Goal: Information Seeking & Learning: Learn about a topic

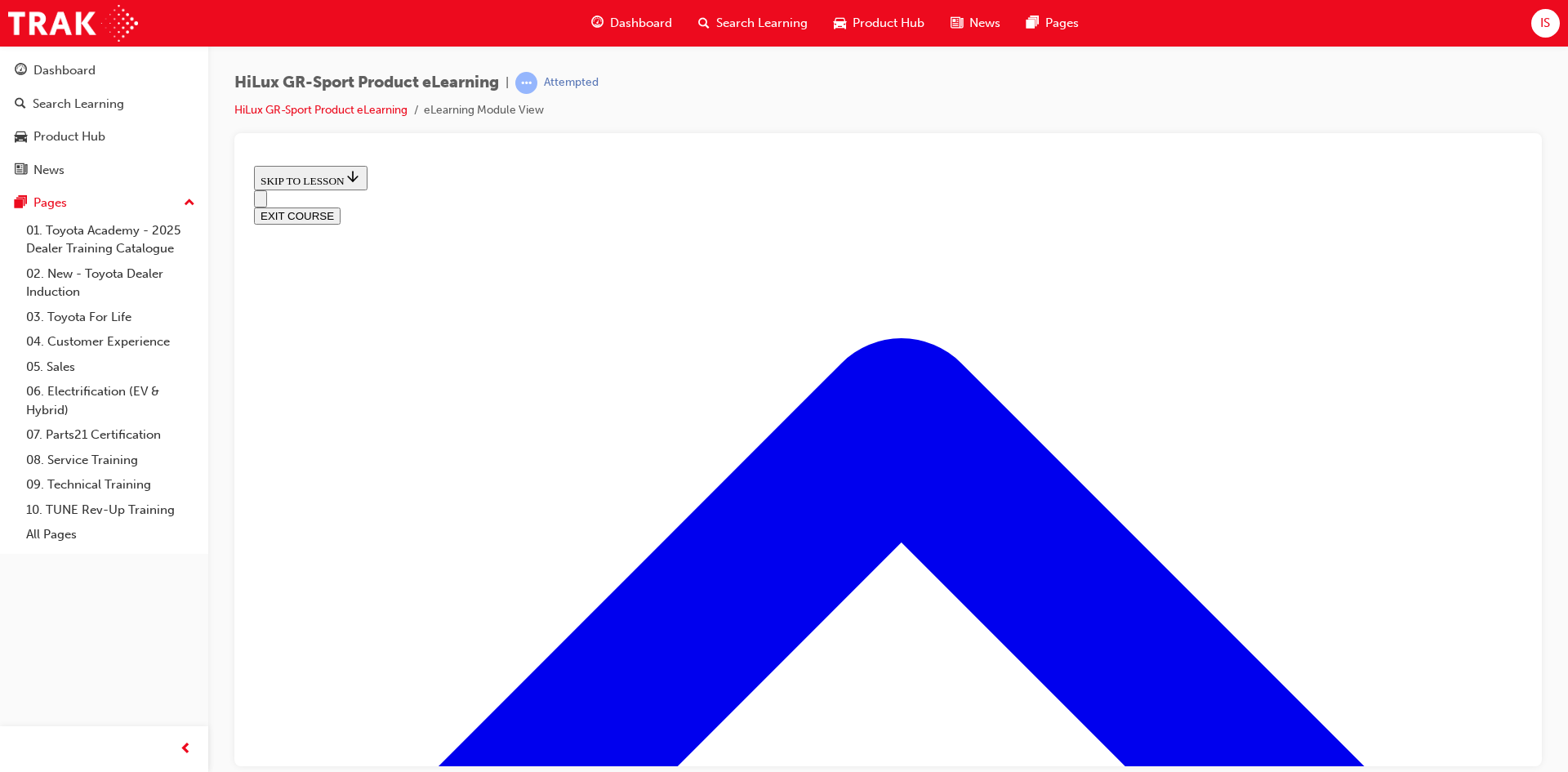
scroll to position [662, 0]
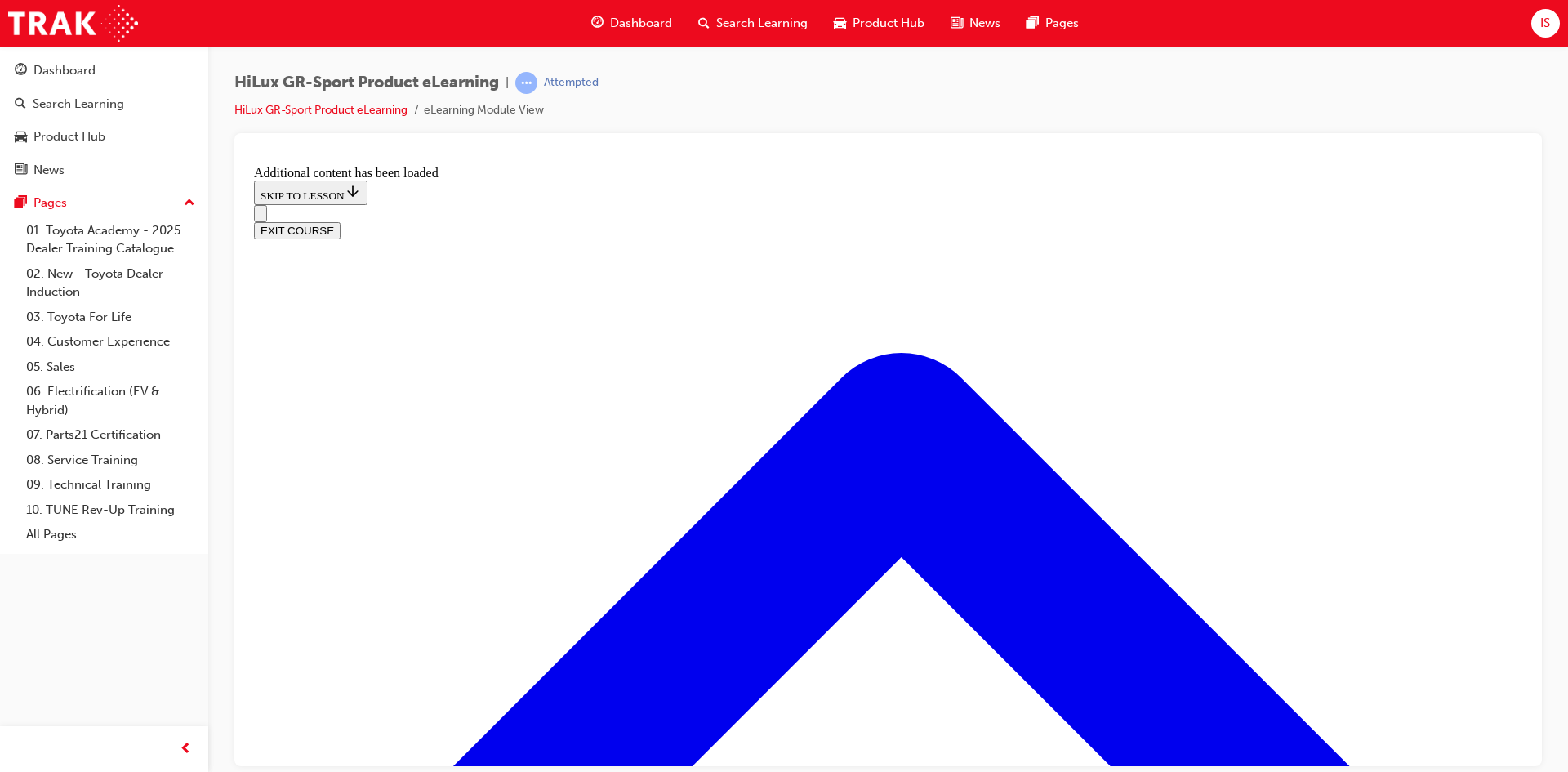
scroll to position [1112, 0]
radio input "true"
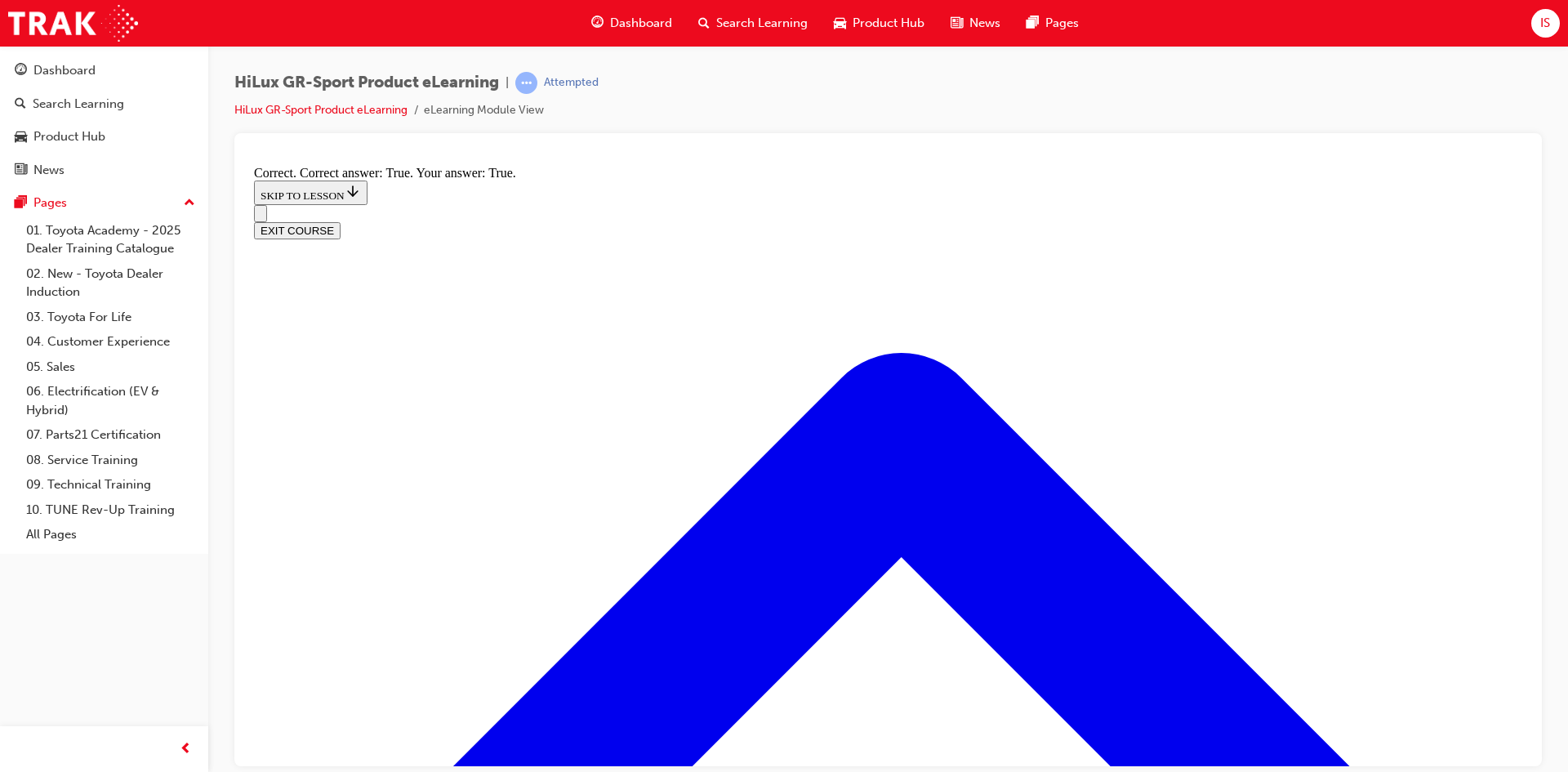
scroll to position [1289, 0]
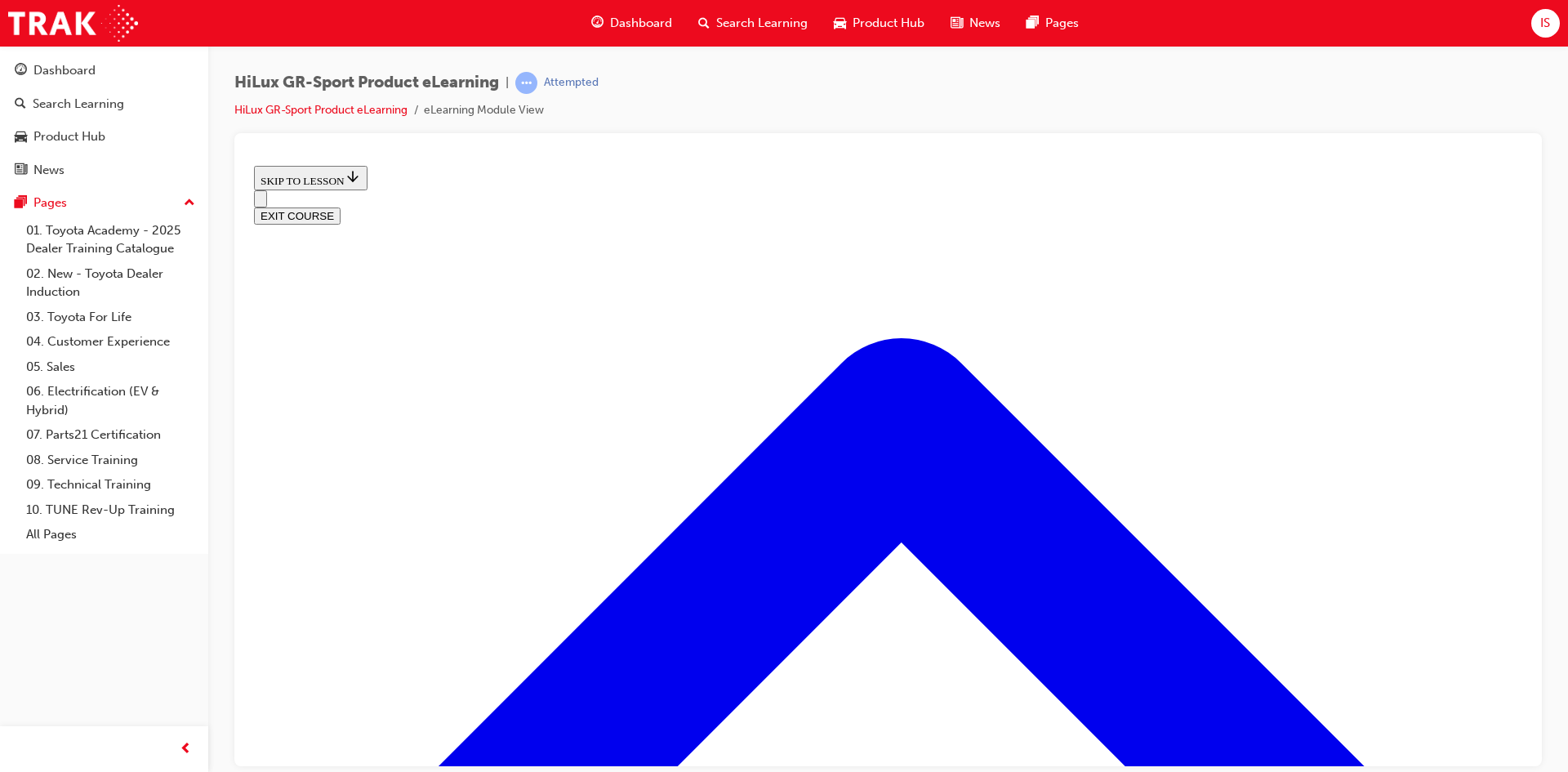
scroll to position [2106, 0]
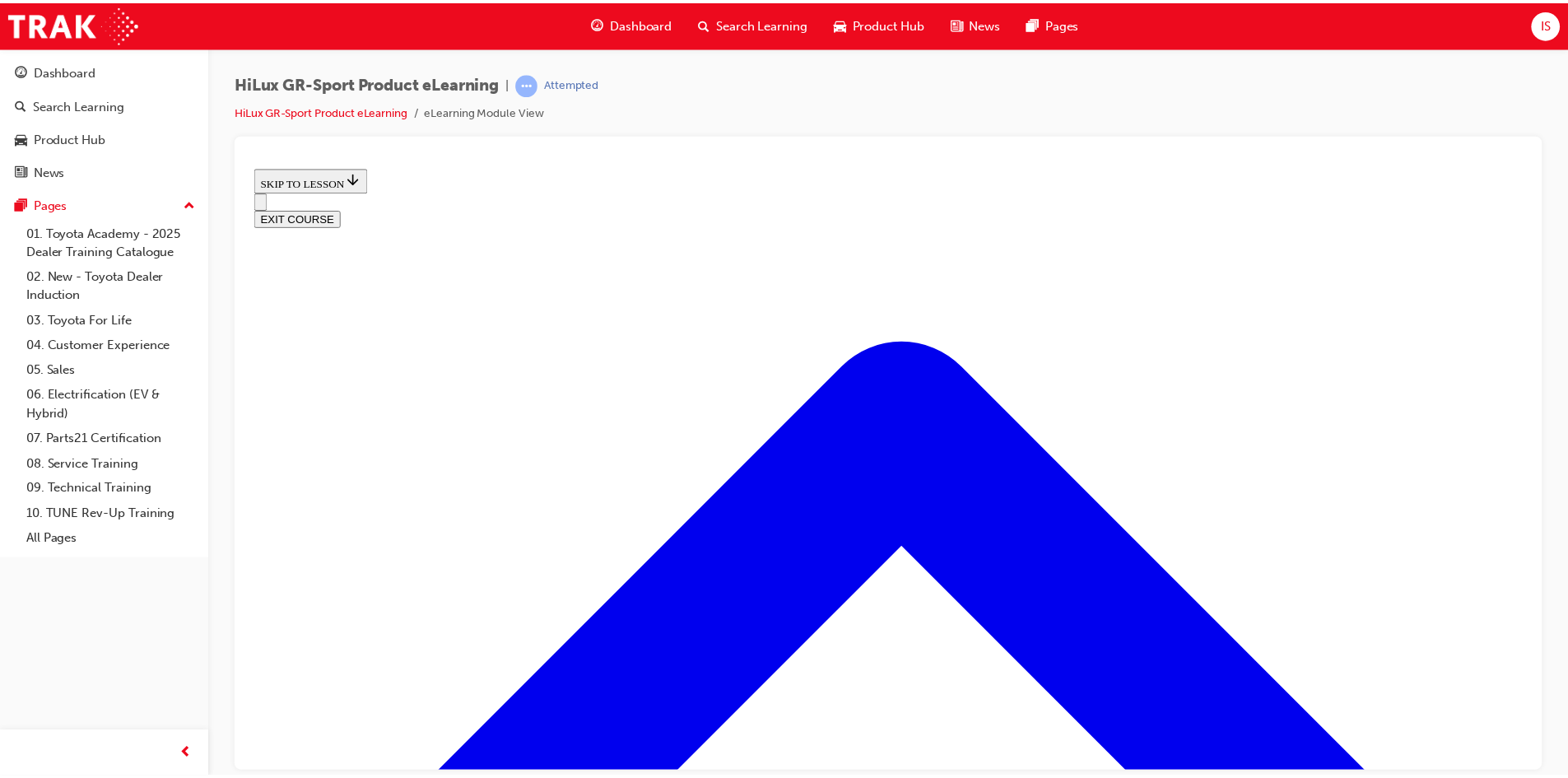
scroll to position [205, 0]
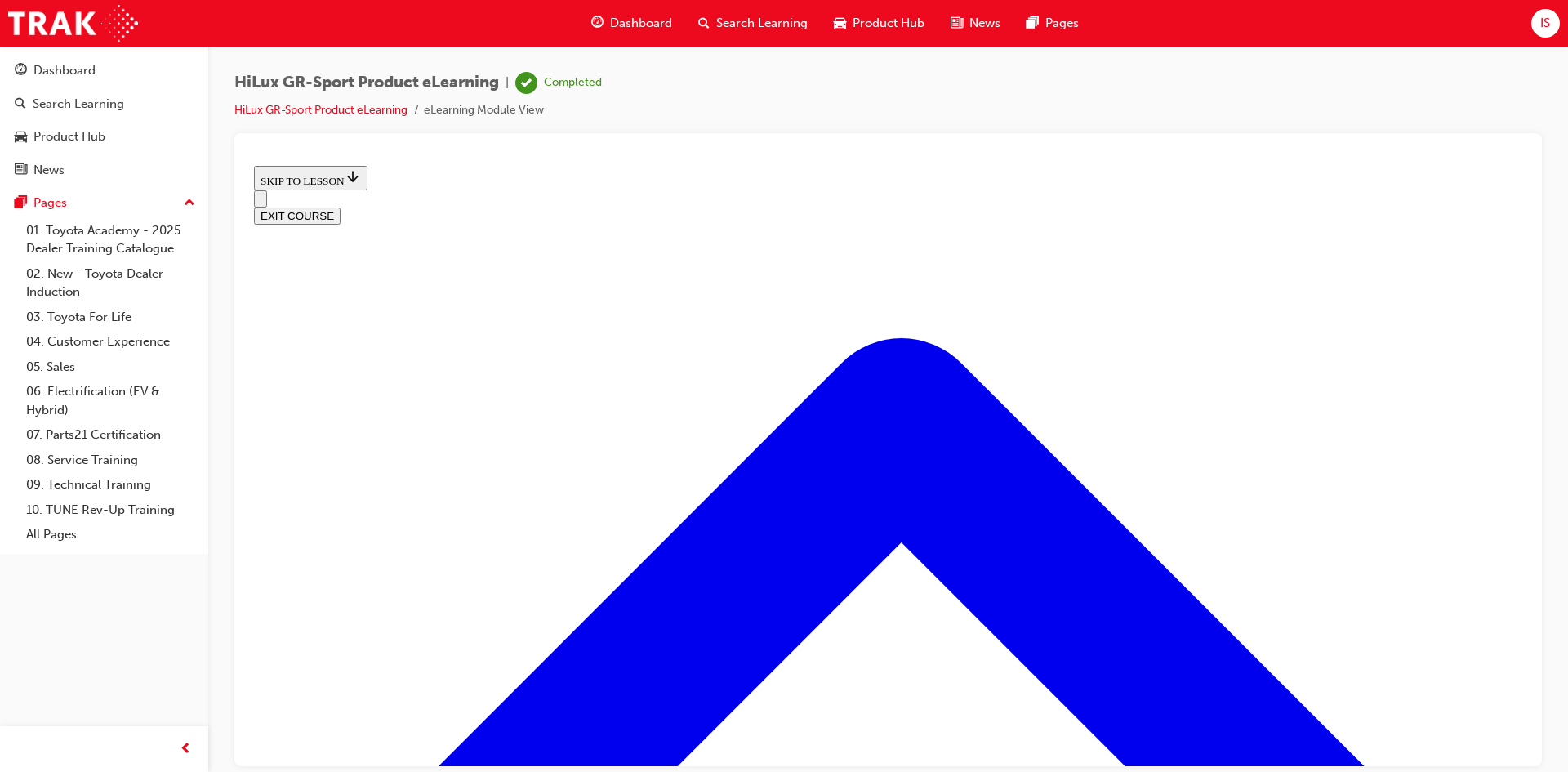
click at [340, 207] on button "EXIT COURSE" at bounding box center [297, 215] width 86 height 17
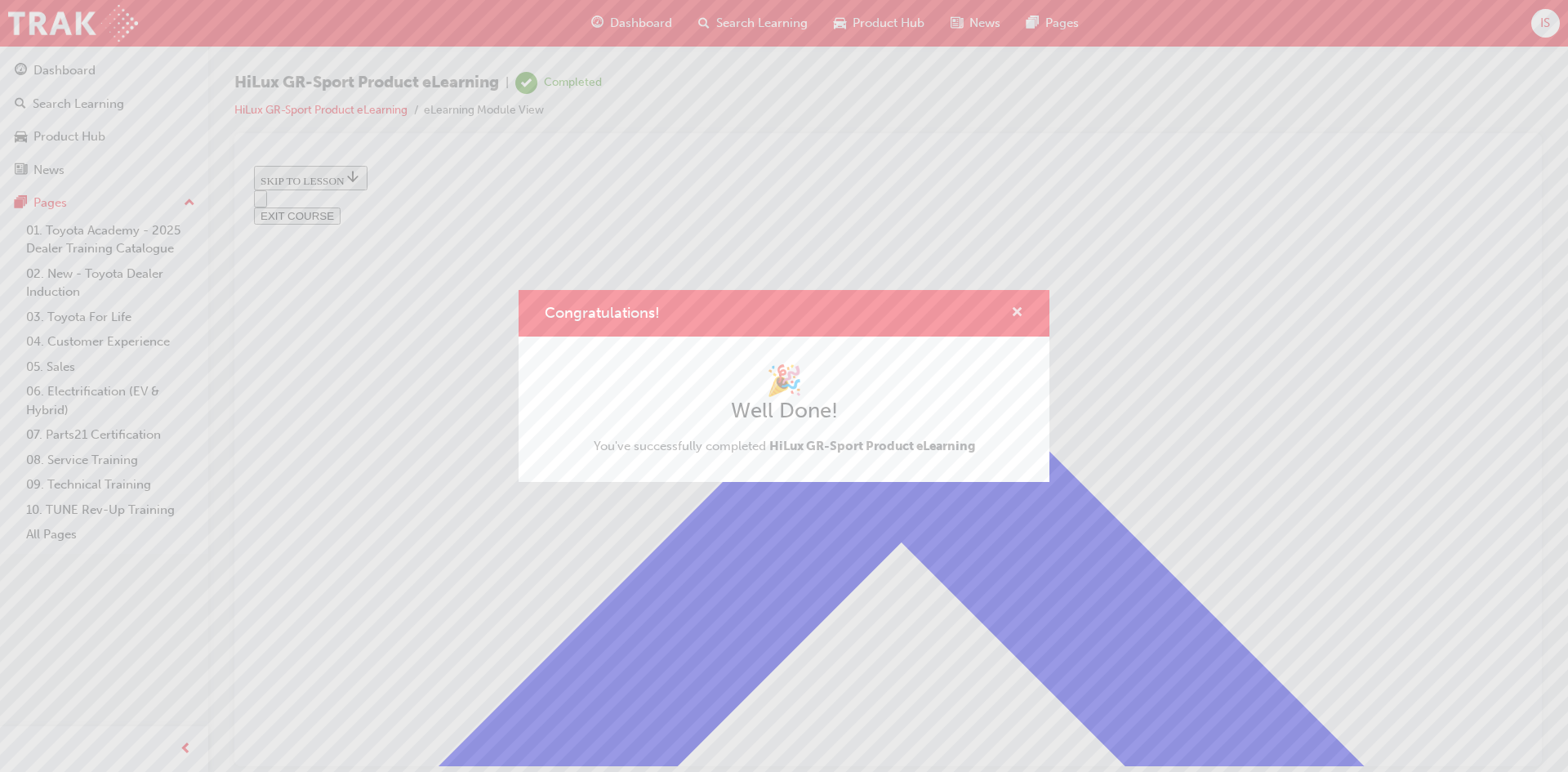
click at [1016, 311] on span "cross-icon" at bounding box center [1017, 313] width 12 height 15
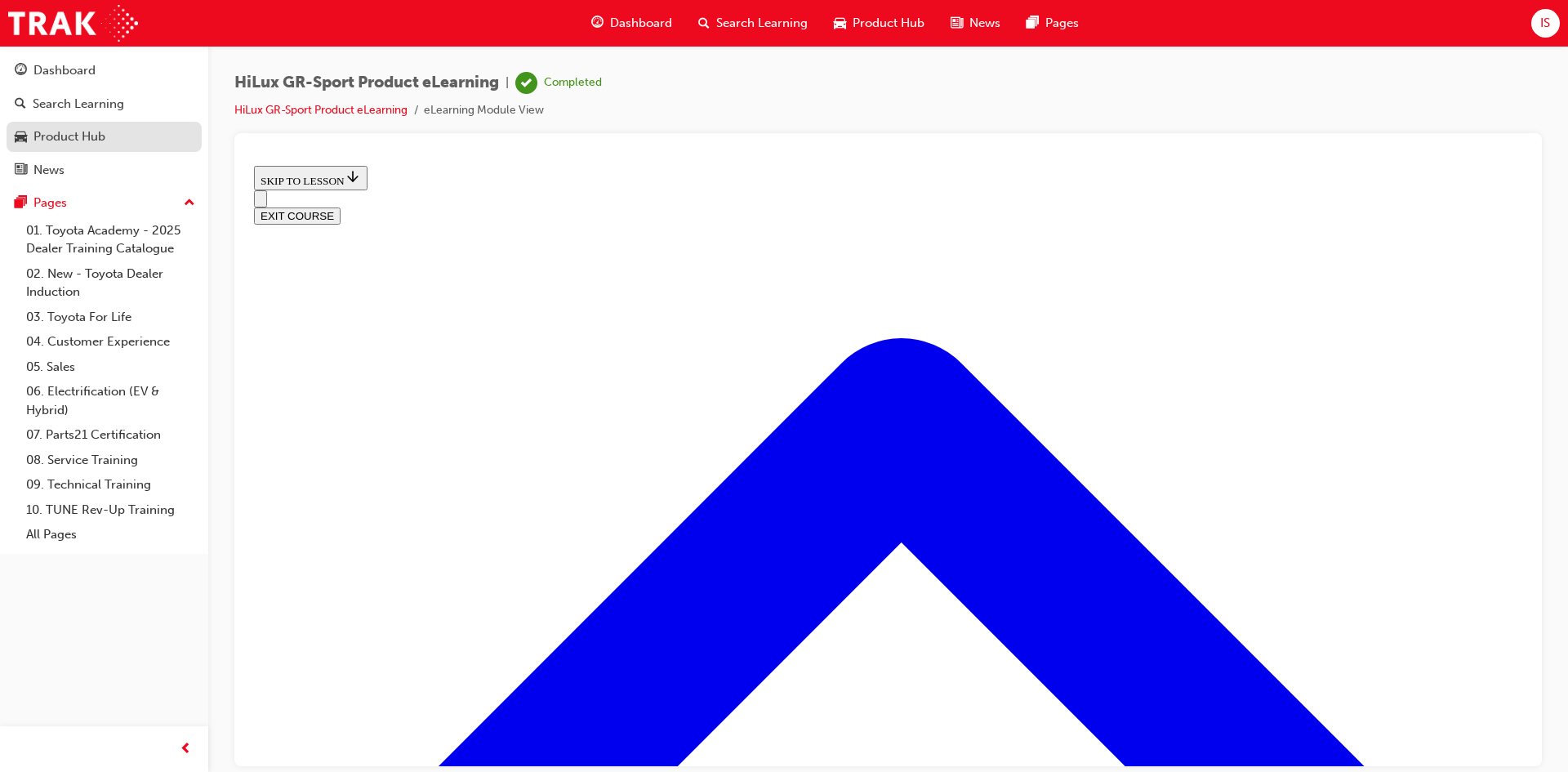
click at [26, 125] on link "Product Hub" at bounding box center [104, 136] width 195 height 30
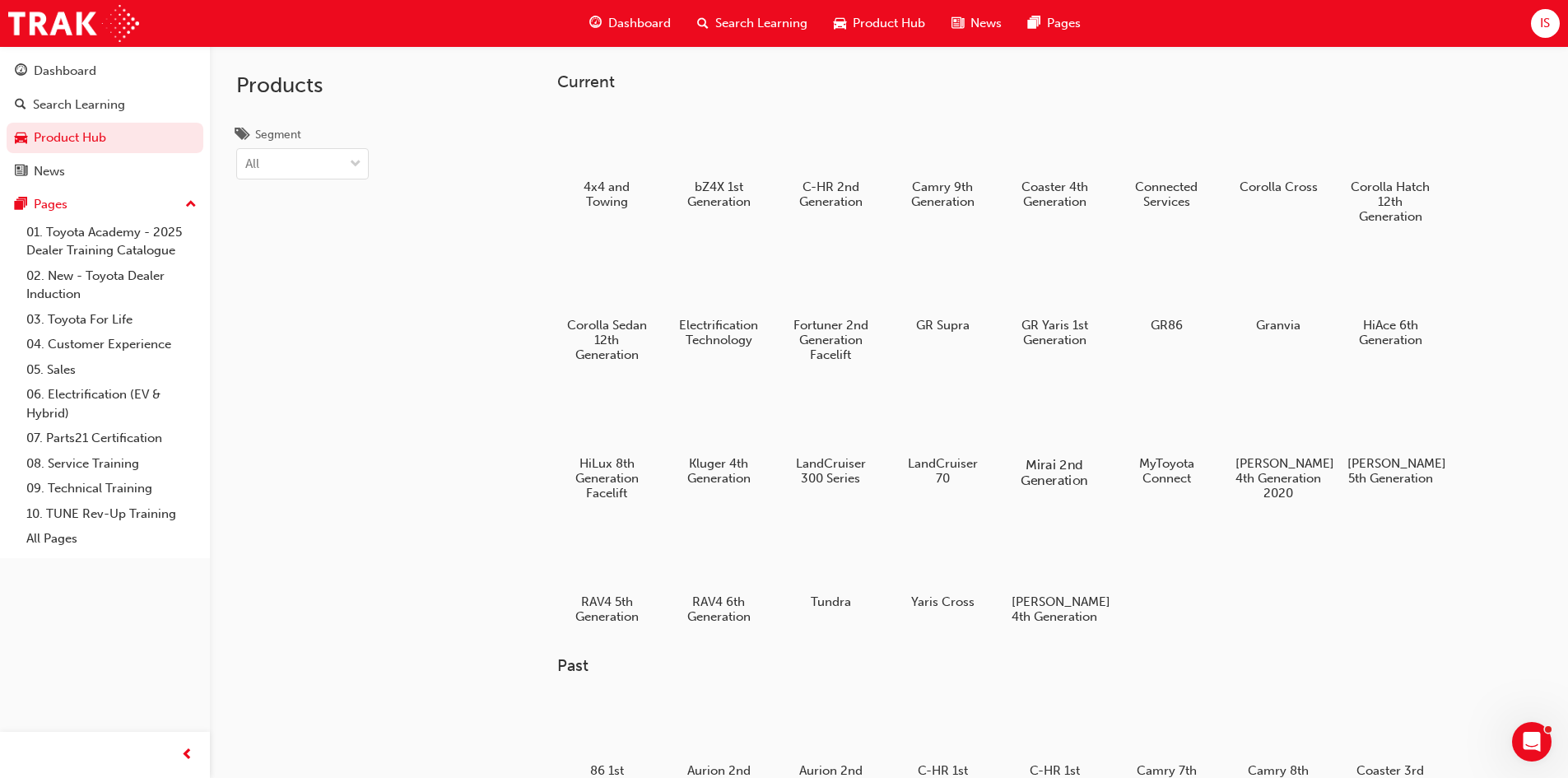
click at [1082, 424] on div at bounding box center [1053, 417] width 91 height 66
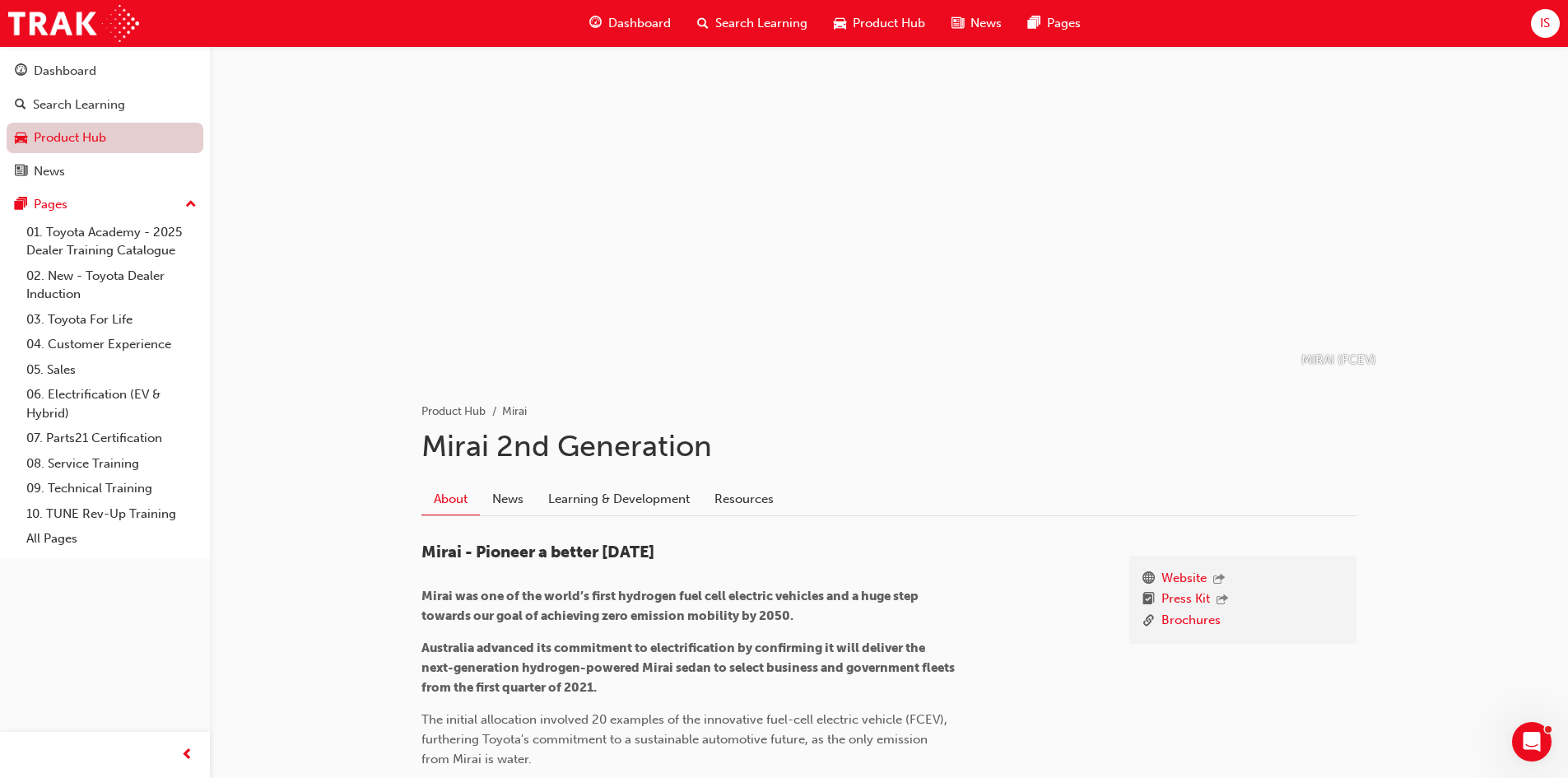
click at [56, 133] on link "Product Hub" at bounding box center [105, 137] width 197 height 31
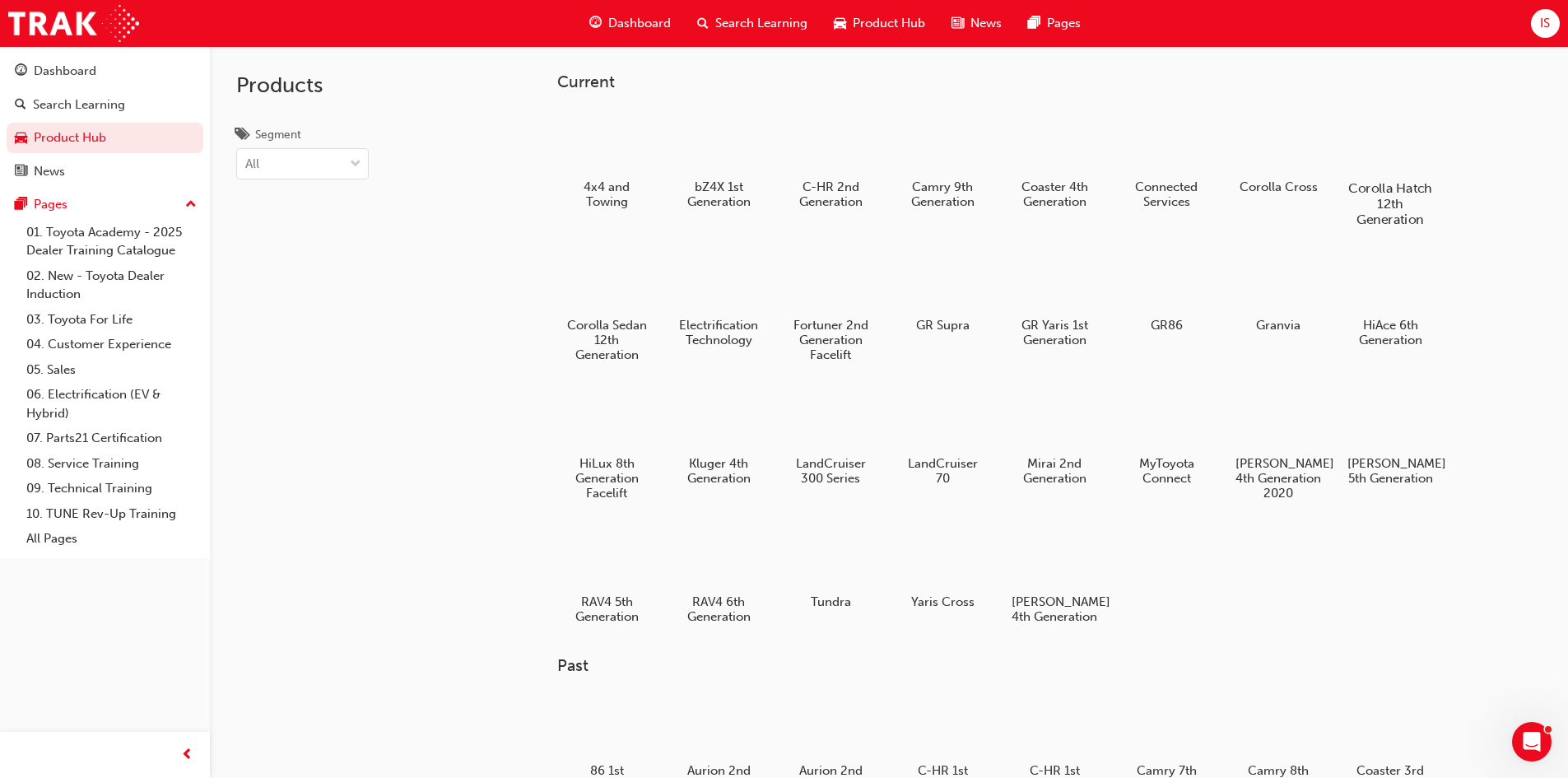
click at [1378, 154] on div at bounding box center [1389, 140] width 91 height 66
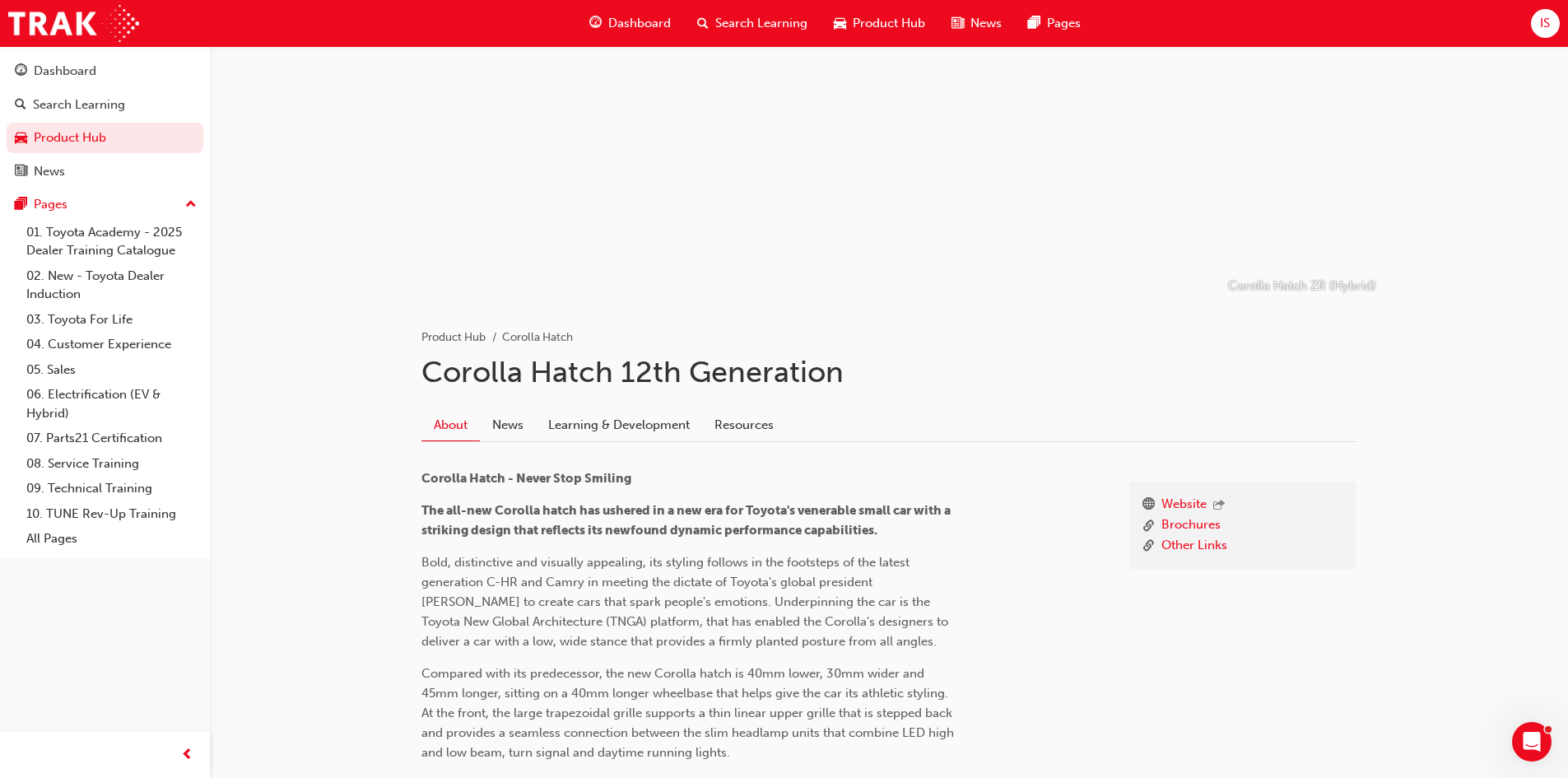
scroll to position [247, 0]
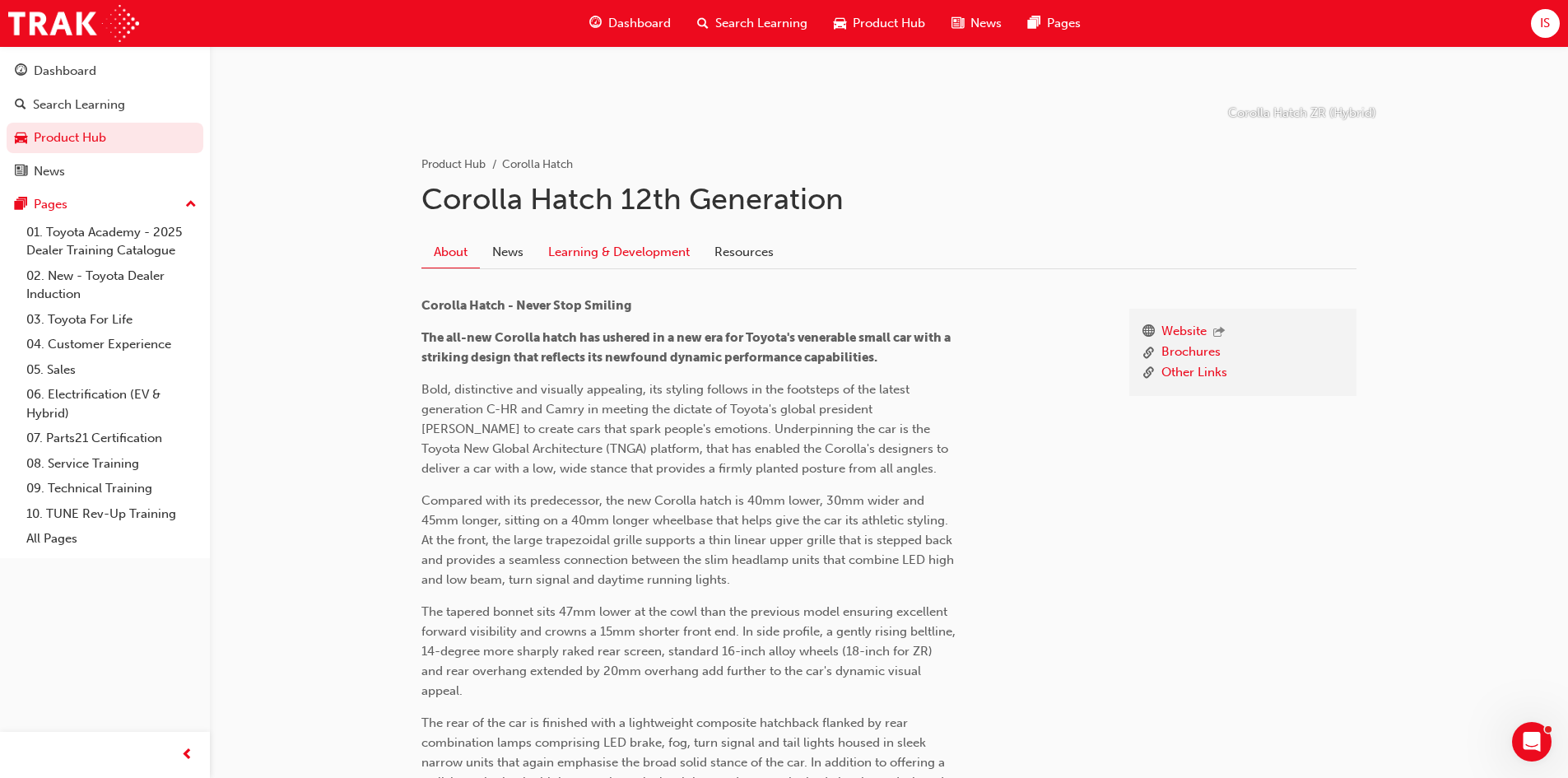
click at [654, 253] on link "Learning & Development" at bounding box center [619, 252] width 166 height 32
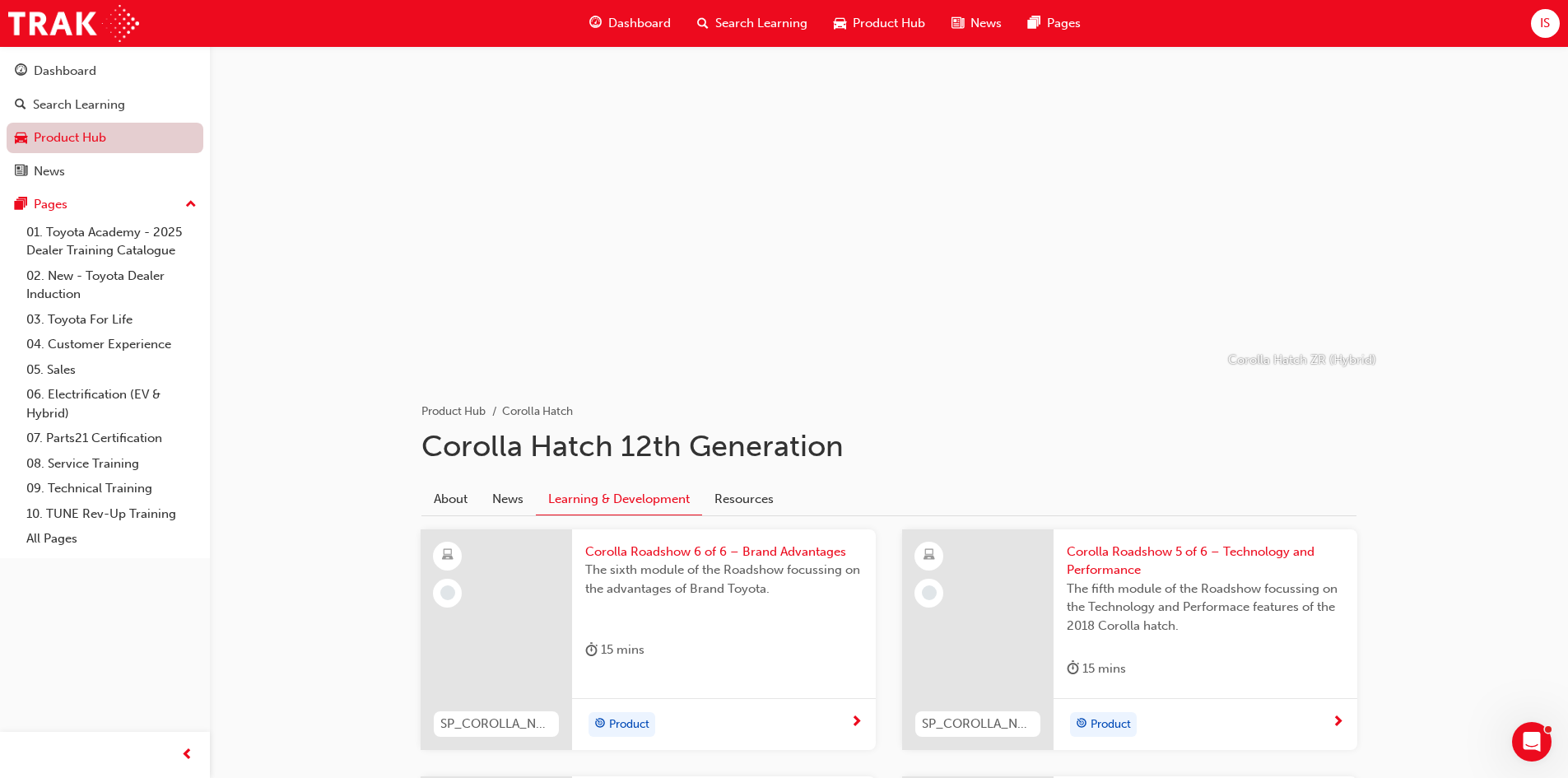
click at [109, 140] on link "Product Hub" at bounding box center [105, 137] width 197 height 31
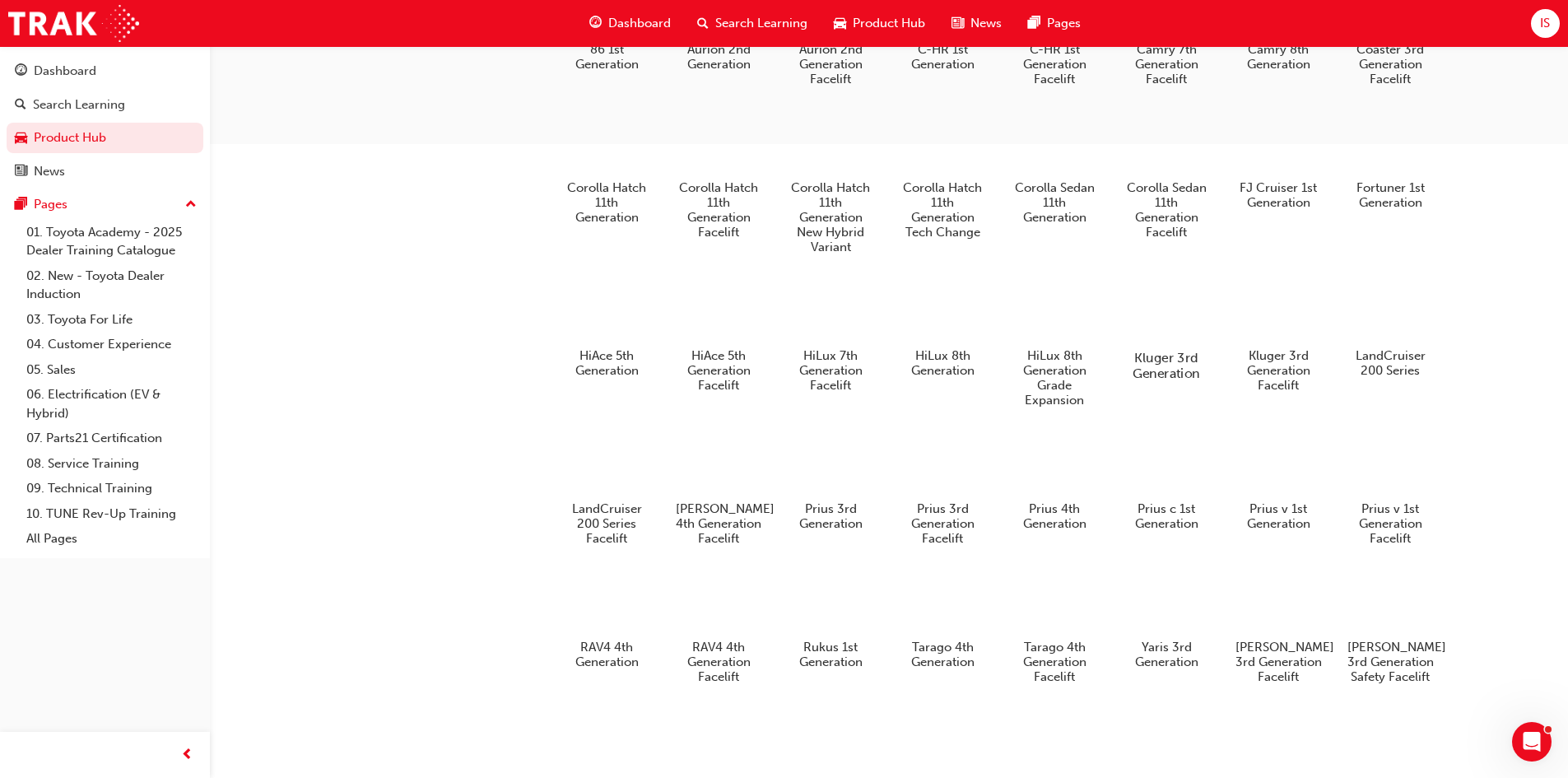
scroll to position [702, 0]
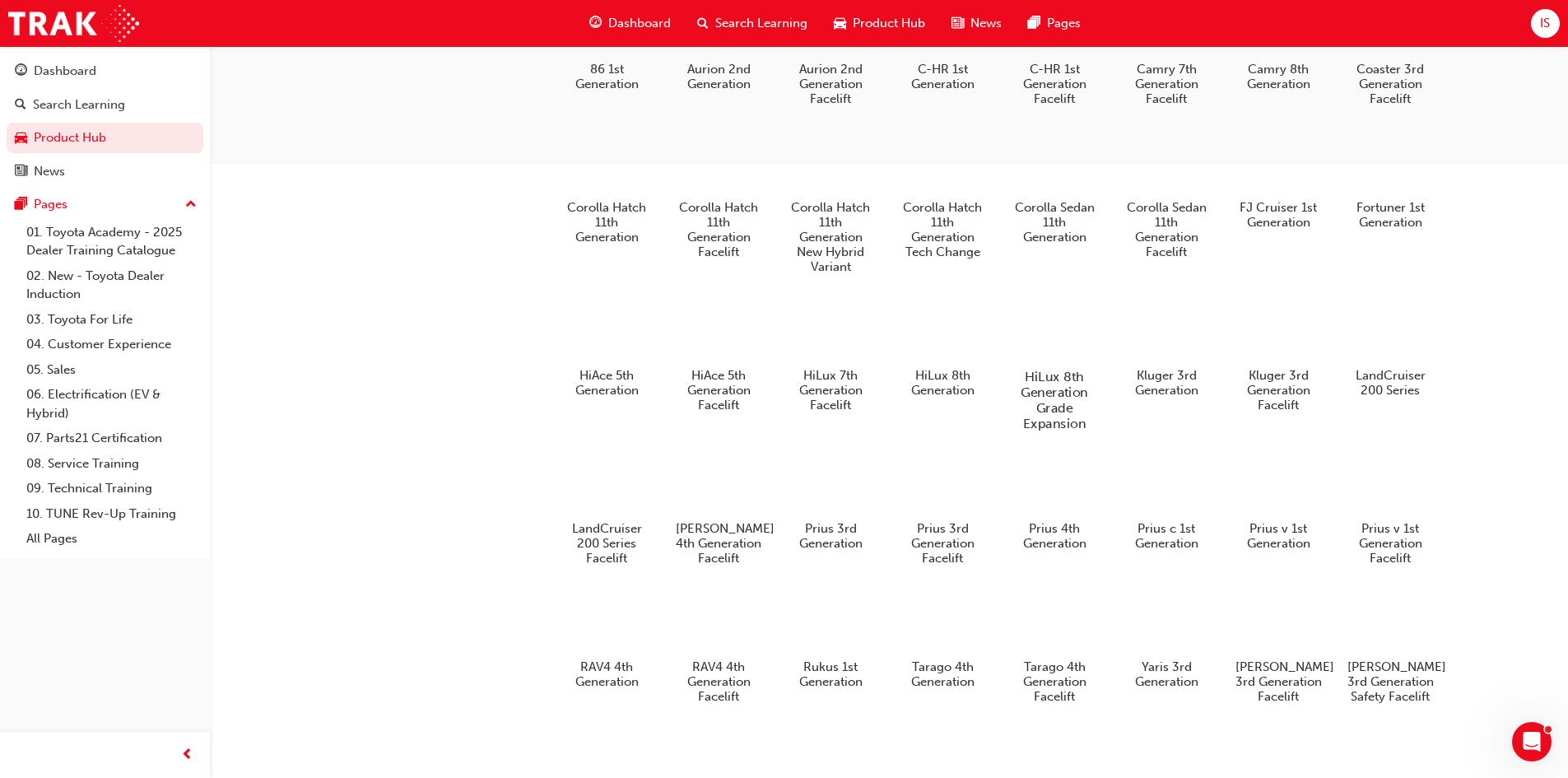
click at [1062, 353] on div at bounding box center [1053, 329] width 91 height 66
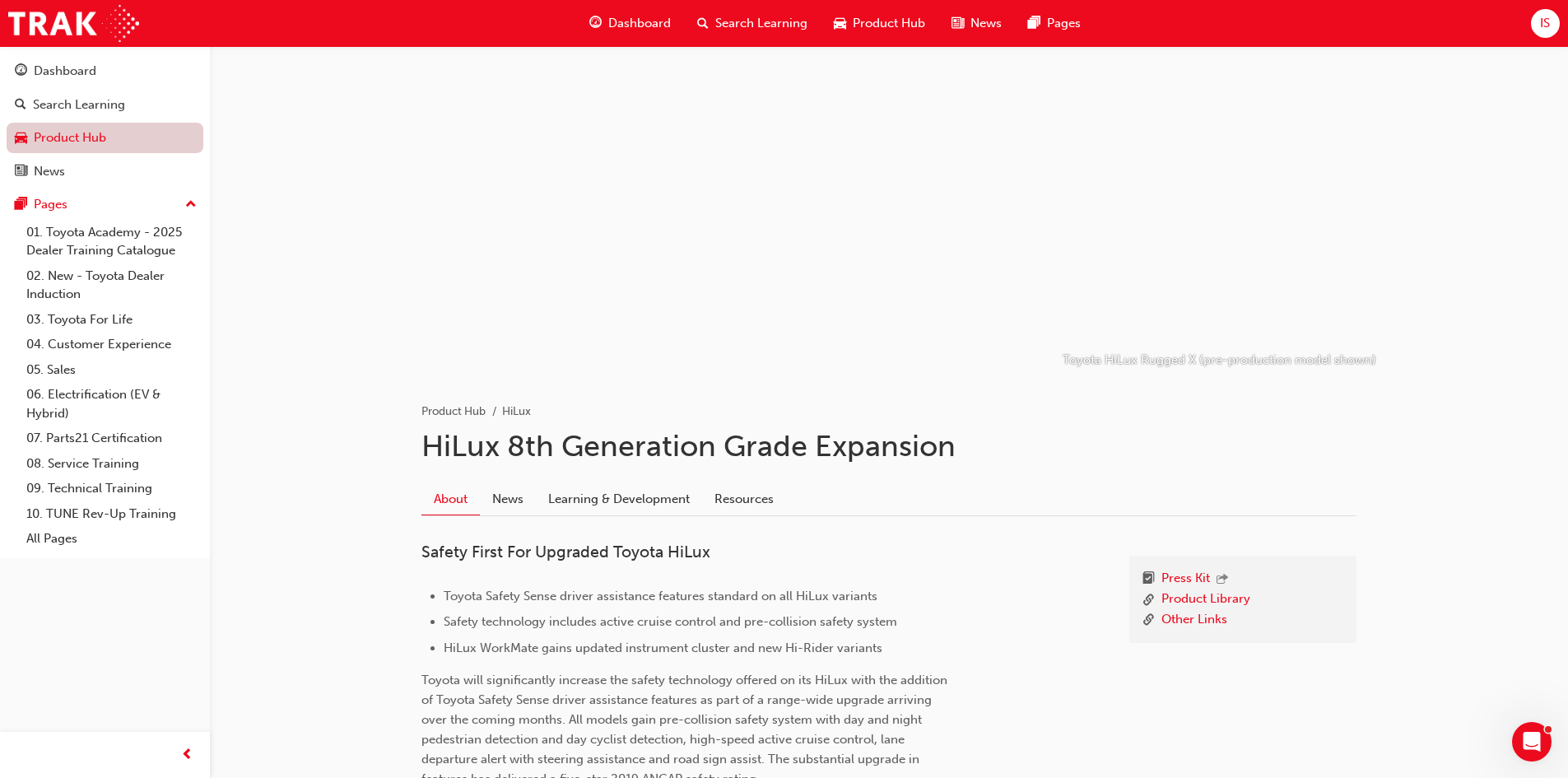
click at [121, 142] on link "Product Hub" at bounding box center [105, 137] width 197 height 31
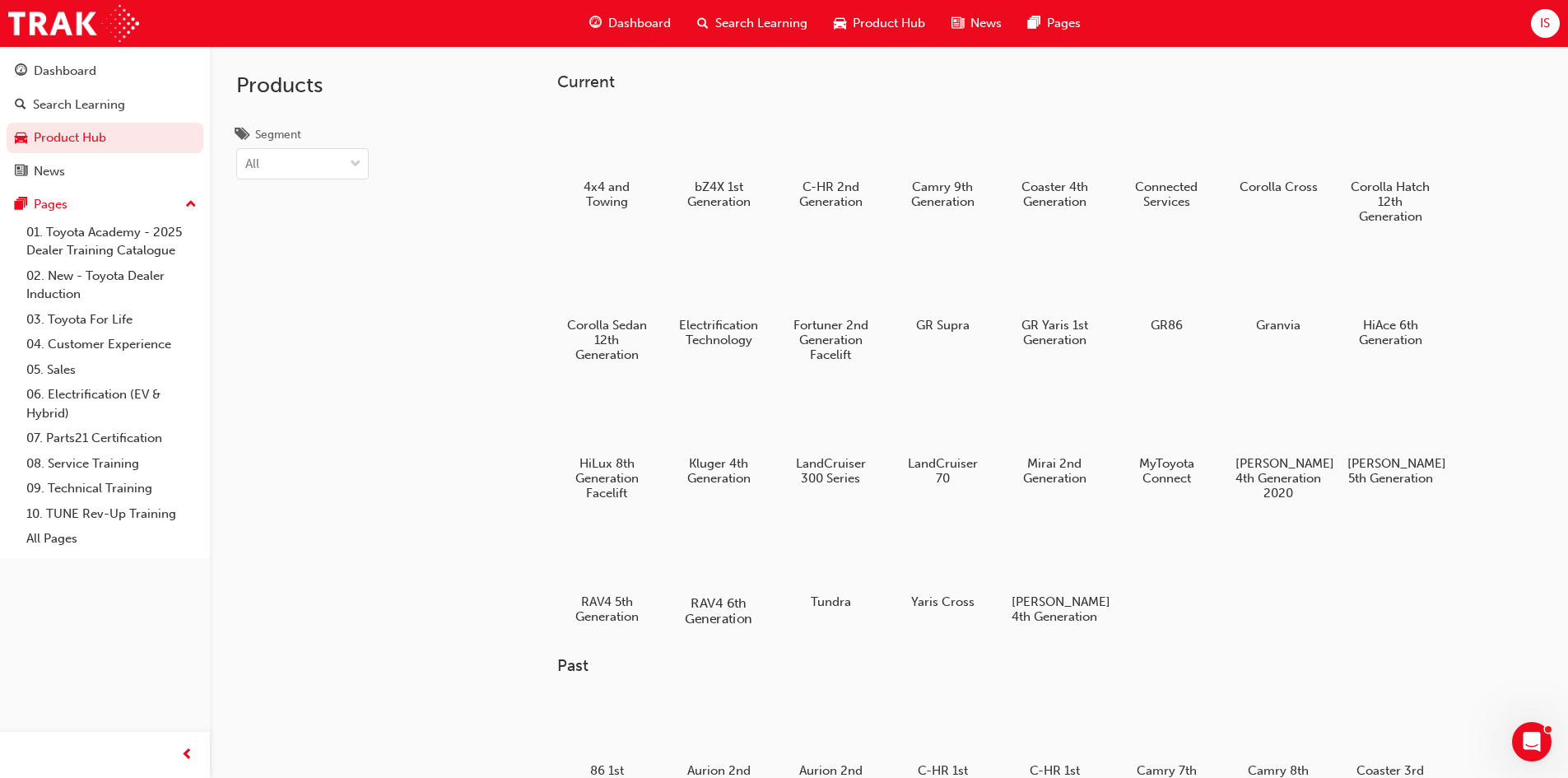
click at [727, 545] on div at bounding box center [718, 556] width 91 height 66
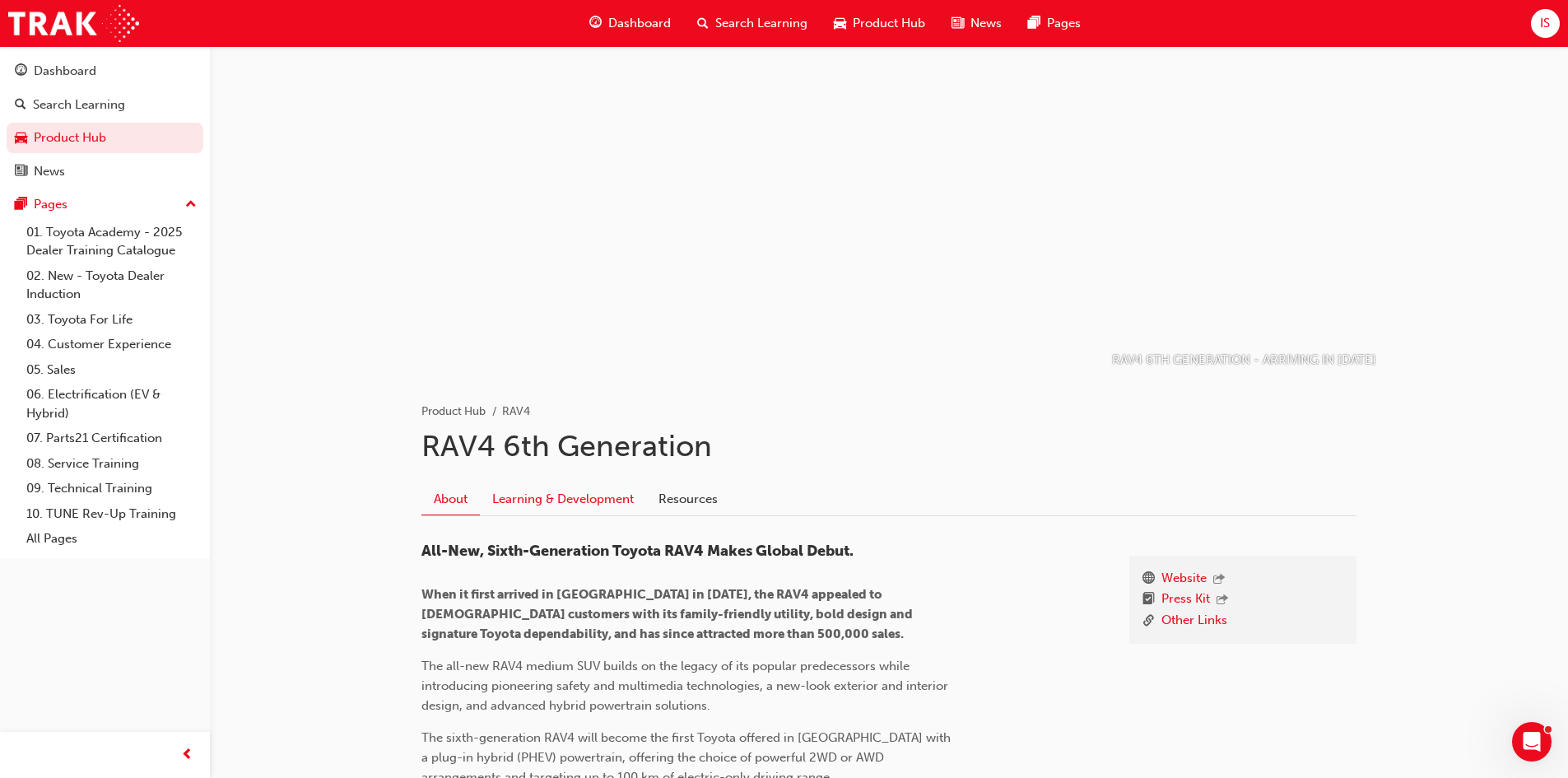
click at [559, 491] on link "Learning & Development" at bounding box center [563, 499] width 166 height 32
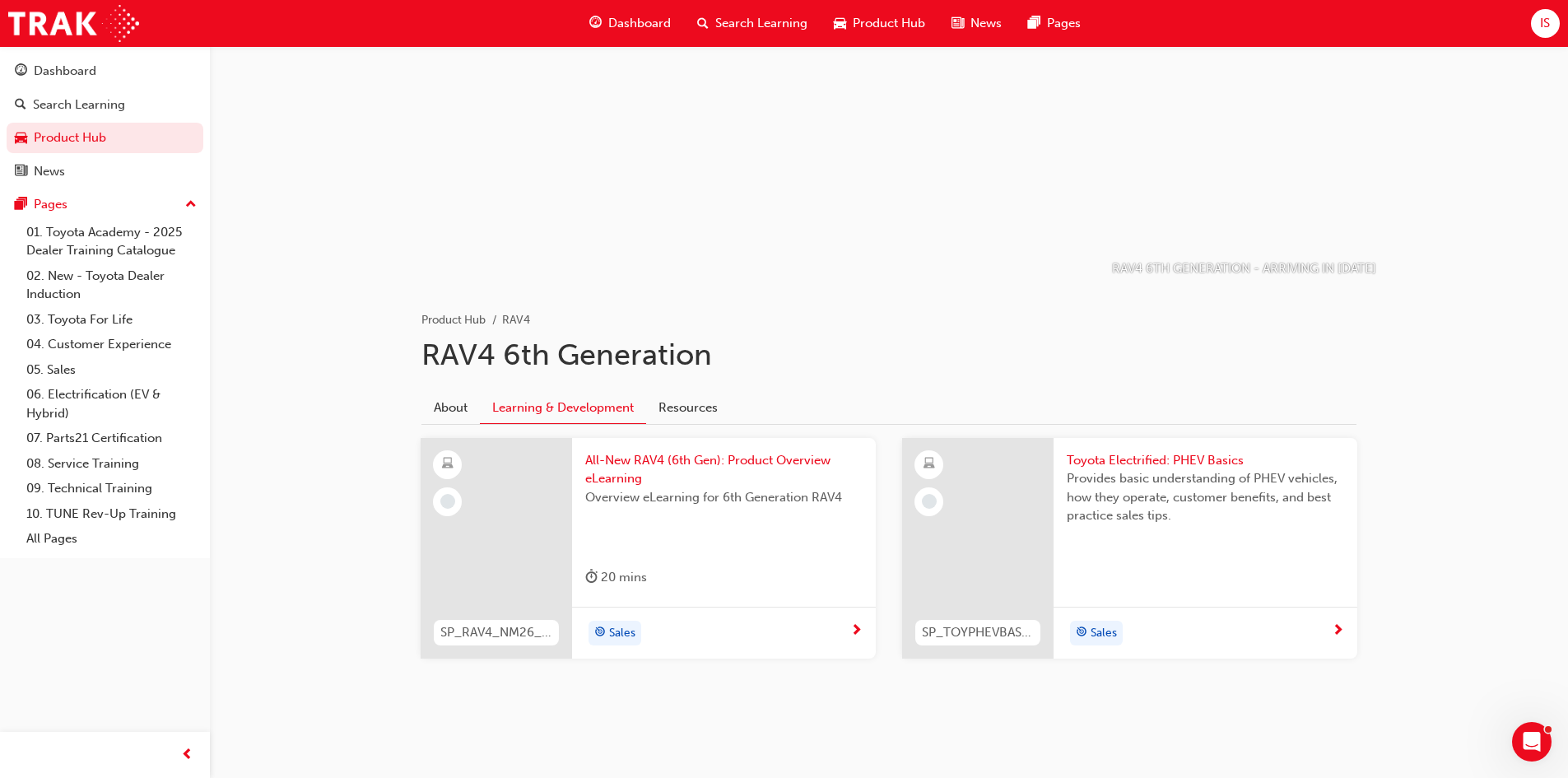
scroll to position [92, 0]
click at [619, 456] on span "All-New RAV4 (6th Gen): Product Overview eLearning" at bounding box center [723, 469] width 278 height 37
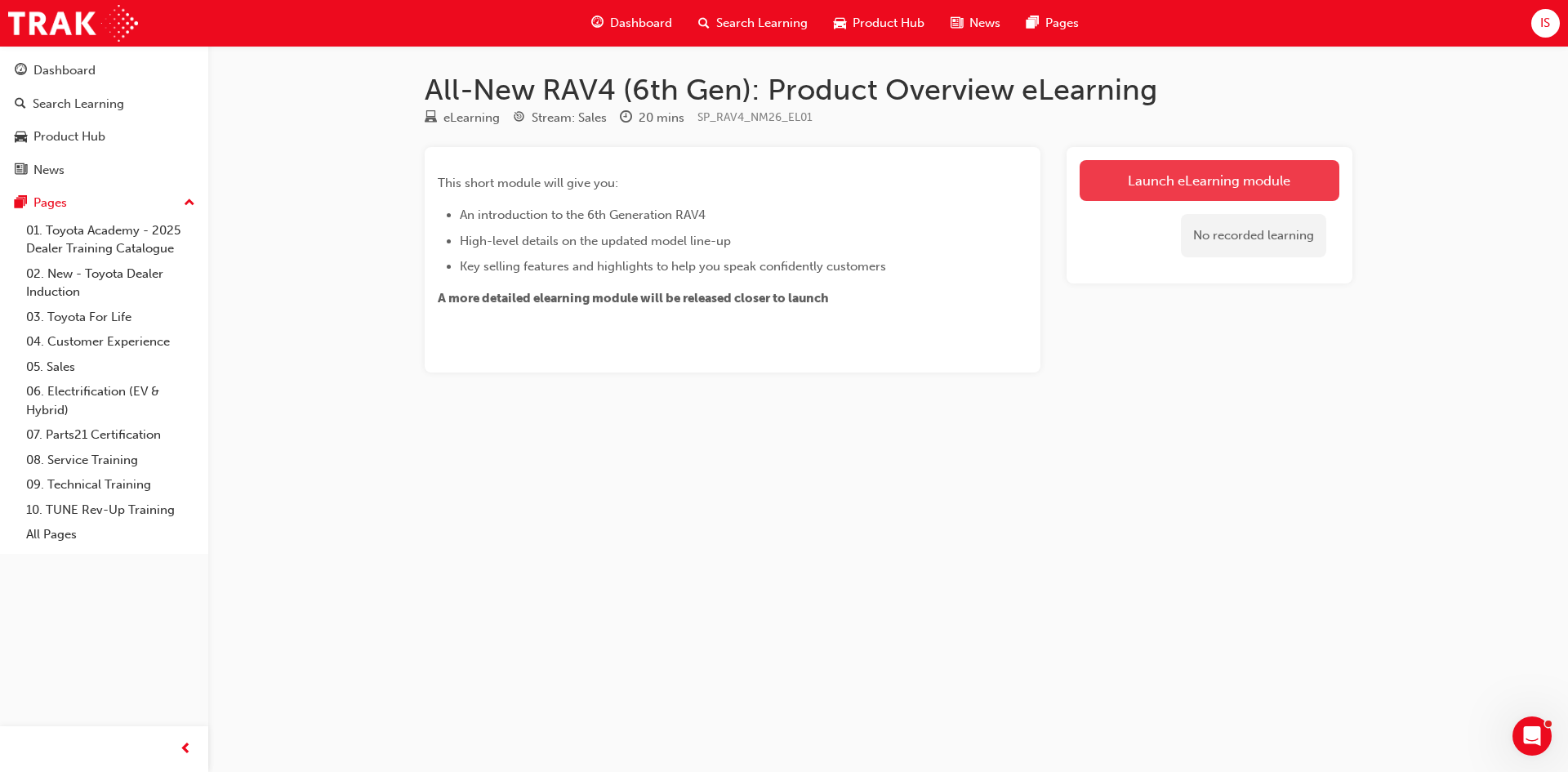
click at [1225, 180] on link "Launch eLearning module" at bounding box center [1209, 180] width 260 height 41
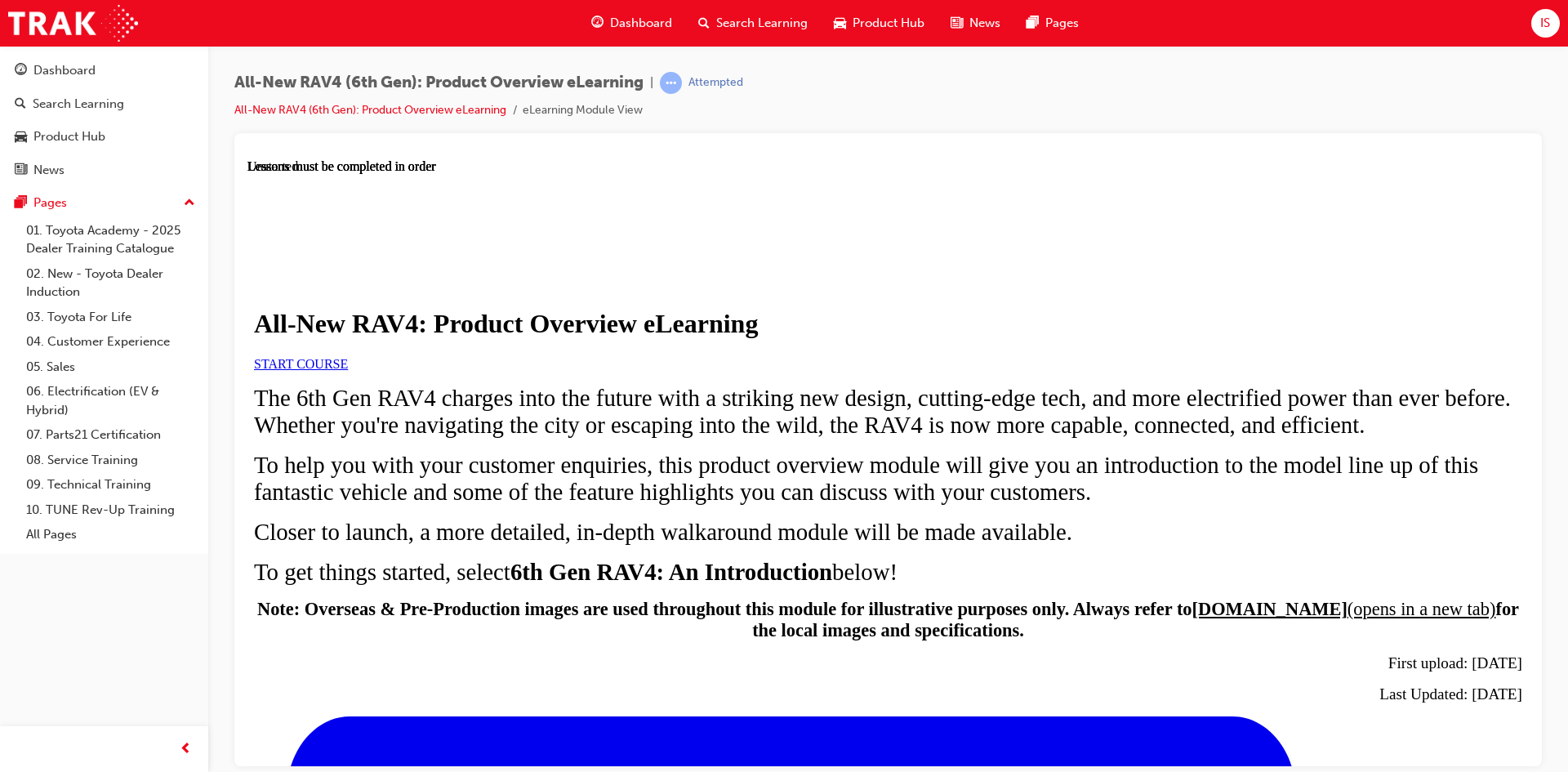
click at [348, 370] on link "START COURSE" at bounding box center [301, 363] width 94 height 14
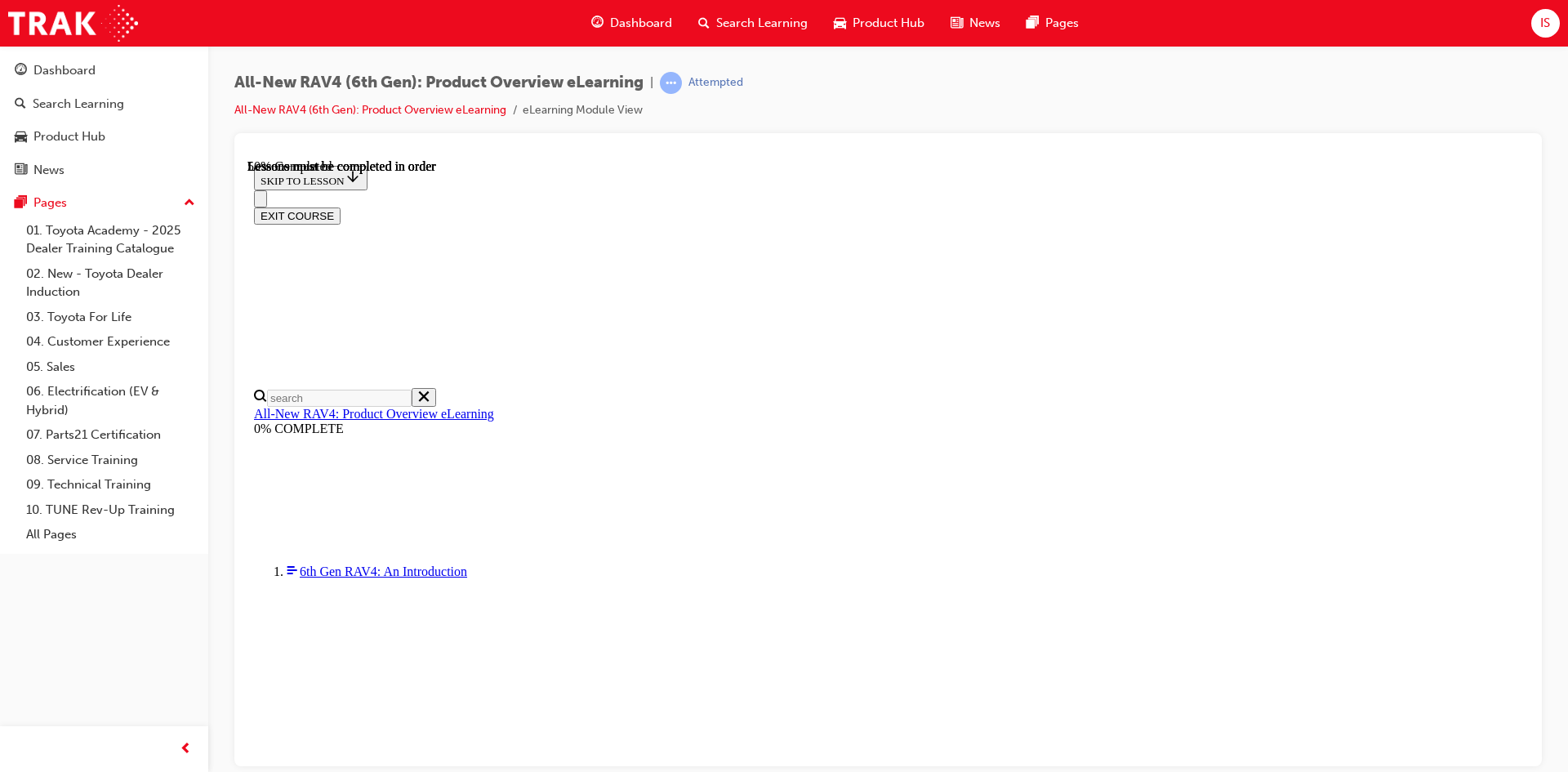
scroll to position [1528, 0]
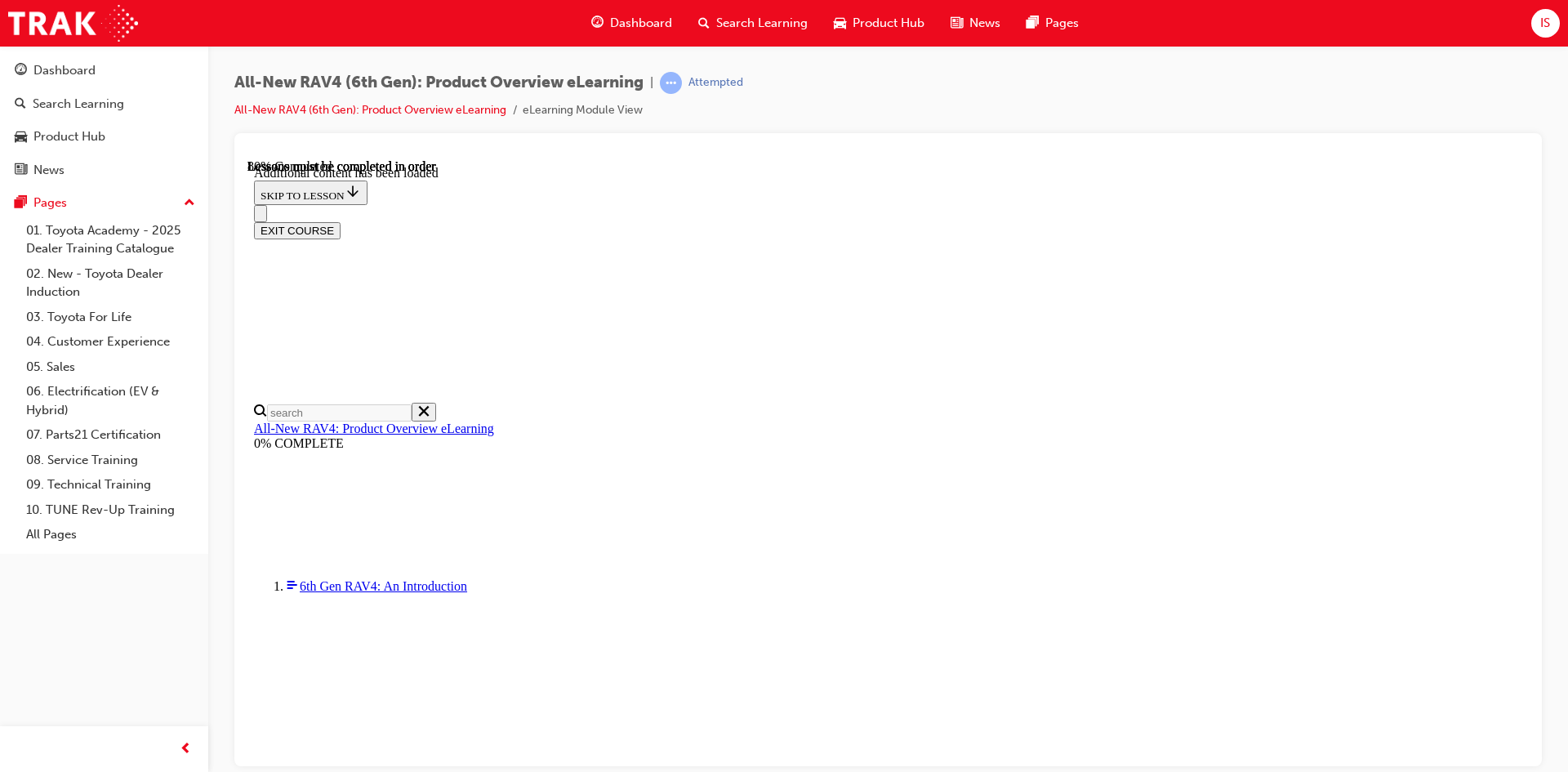
scroll to position [2138, 0]
